Goal: Information Seeking & Learning: Find specific fact

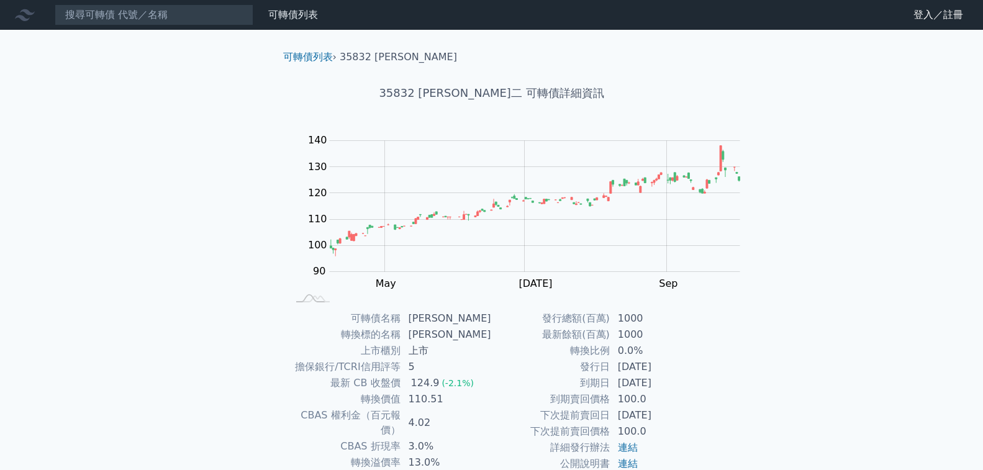
scroll to position [43, 0]
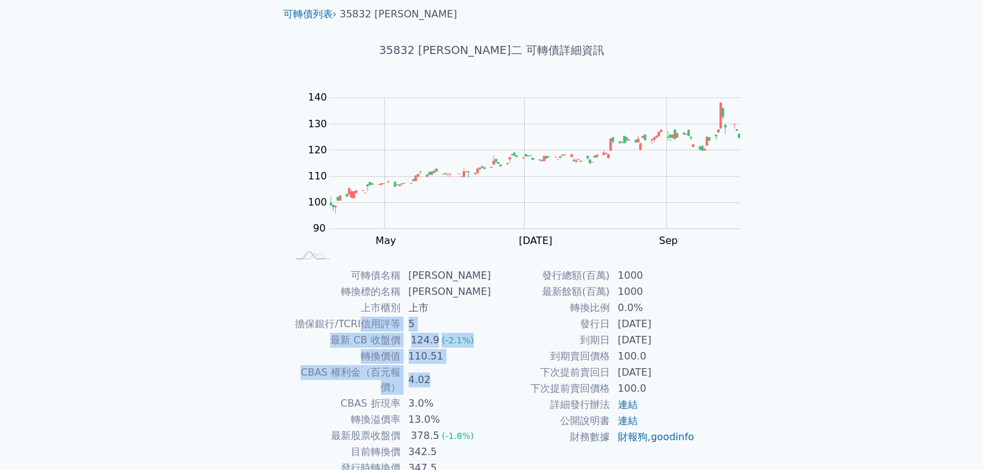
drag, startPoint x: 515, startPoint y: 340, endPoint x: 440, endPoint y: 314, distance: 79.5
click at [443, 315] on tbody "可轉債名稱 [PERSON_NAME]二 轉換標的名稱 辛耘 上市櫃別 上市 擔保銀行/TCRI信用評等 5 最新 CB 收盤價 124.9 (-2.1%) …" at bounding box center [390, 380] width 204 height 225
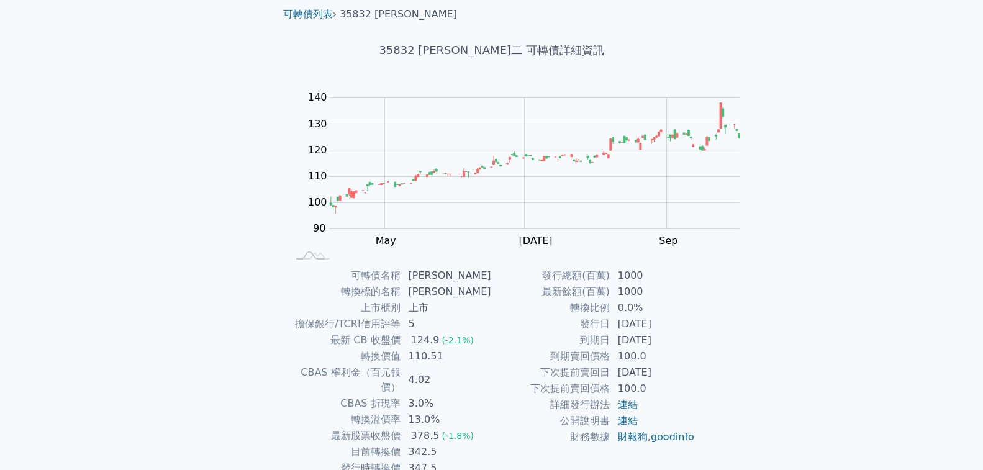
click at [401, 302] on td "上市櫃別" at bounding box center [344, 308] width 113 height 16
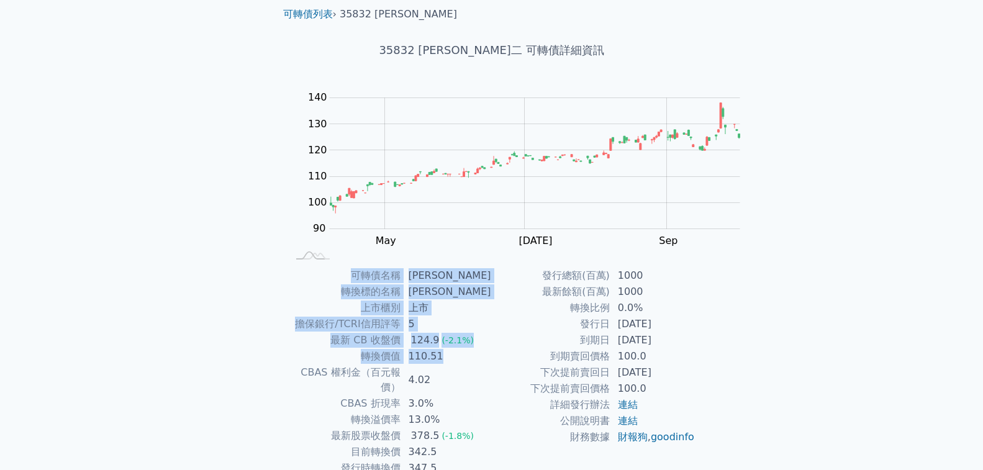
drag, startPoint x: 409, startPoint y: 269, endPoint x: 603, endPoint y: 360, distance: 214.7
click at [492, 360] on tbody "可轉債名稱 [PERSON_NAME]二 轉換標的名稱 辛耘 上市櫃別 上市 擔保銀行/TCRI信用評等 5 最新 CB 收盤價 124.9 (-2.1%) …" at bounding box center [390, 380] width 204 height 225
click at [492, 364] on td "4.02" at bounding box center [446, 379] width 91 height 31
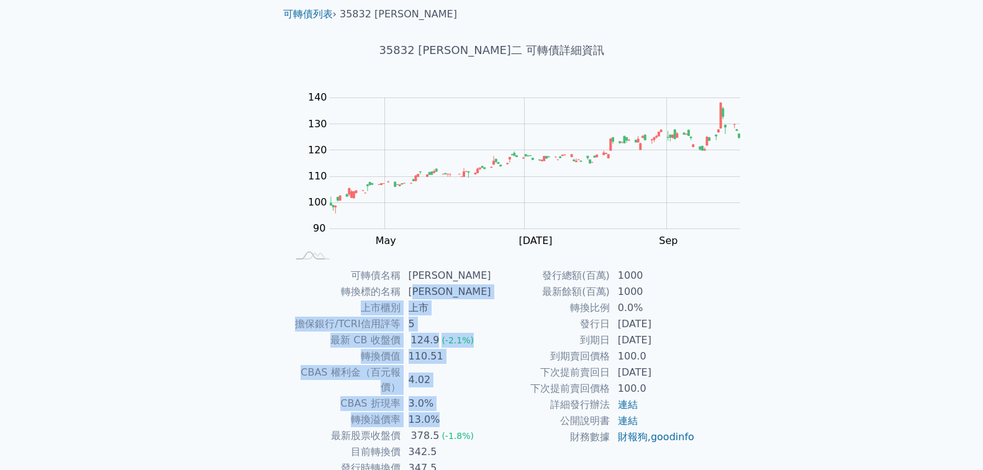
drag, startPoint x: 580, startPoint y: 386, endPoint x: 510, endPoint y: 278, distance: 128.3
click at [492, 282] on tbody "可轉債名稱 [PERSON_NAME]二 轉換標的名稱 辛耘 上市櫃別 上市 擔保銀行/TCRI信用評等 5 最新 CB 收盤價 124.9 (-2.1%) …" at bounding box center [390, 380] width 204 height 225
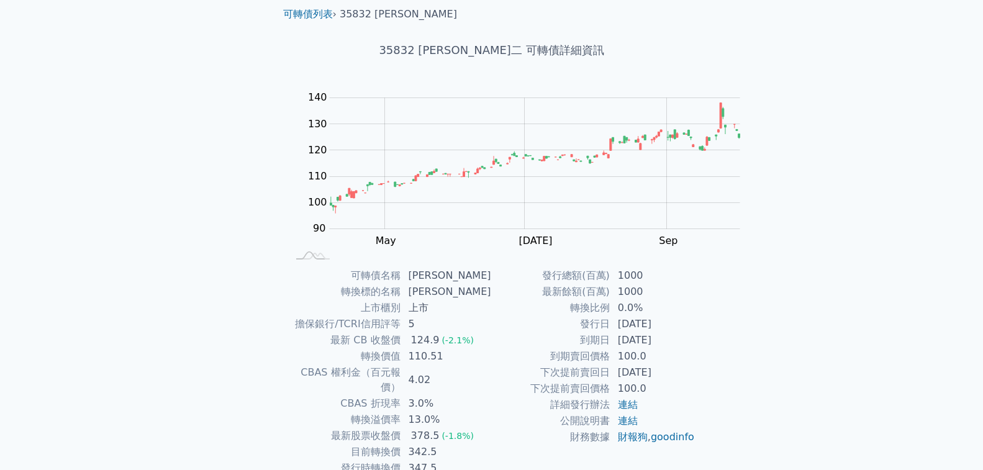
click at [492, 276] on td "[PERSON_NAME]" at bounding box center [446, 276] width 91 height 16
drag, startPoint x: 518, startPoint y: 286, endPoint x: 501, endPoint y: 283, distance: 16.9
click at [492, 284] on td "[PERSON_NAME]" at bounding box center [446, 292] width 91 height 16
copy td "[PERSON_NAME]"
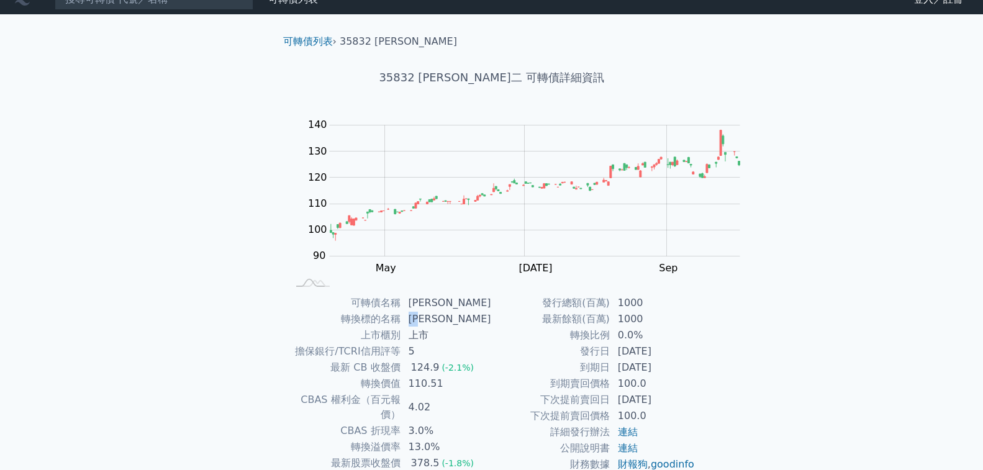
scroll to position [0, 0]
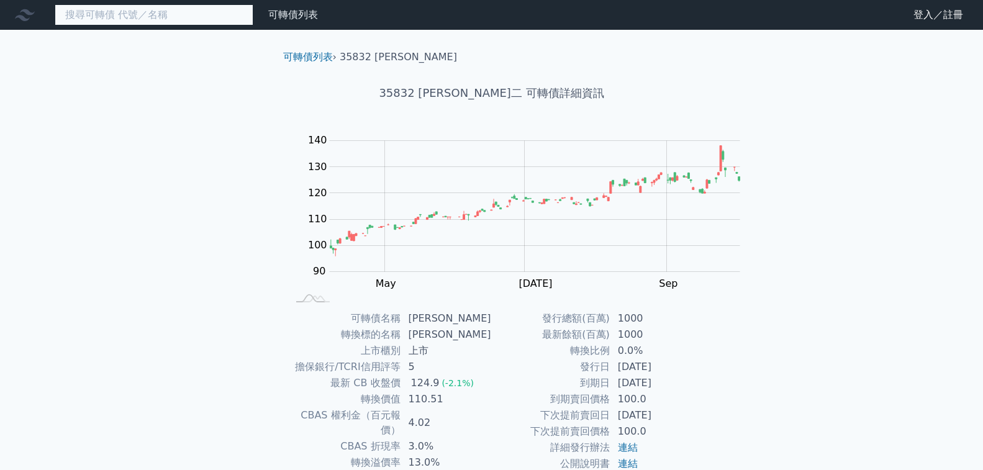
click at [94, 20] on input at bounding box center [154, 14] width 199 height 21
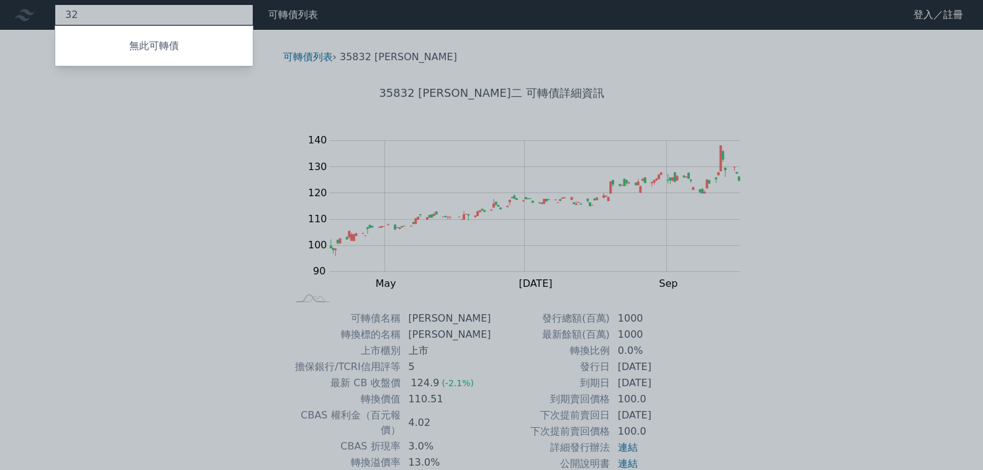
type input "3"
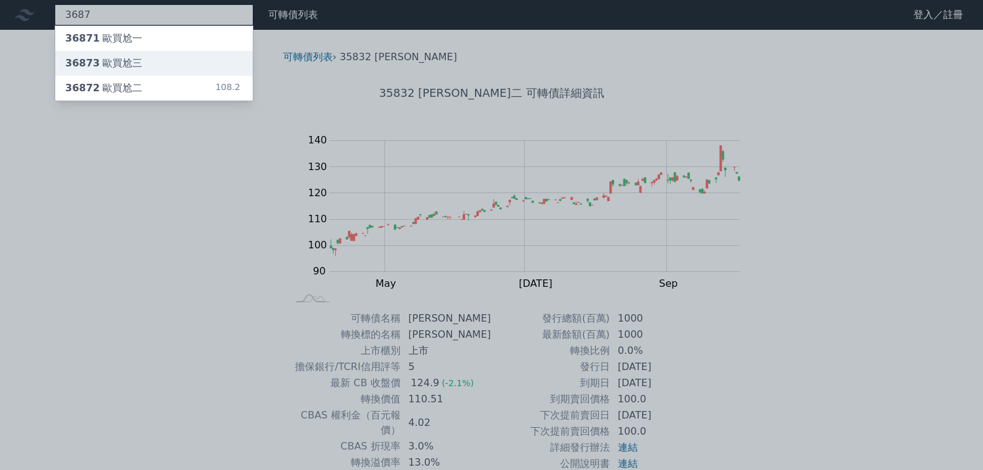
type input "3687"
click at [98, 60] on div "36873 歐買尬三" at bounding box center [103, 63] width 77 height 15
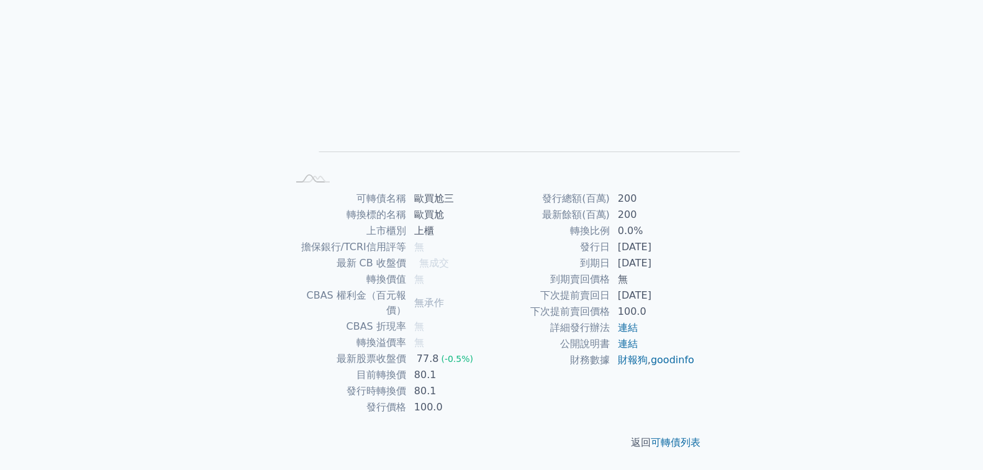
scroll to position [229, 0]
click at [618, 350] on link "連結" at bounding box center [628, 344] width 20 height 12
